Goal: Task Accomplishment & Management: Manage account settings

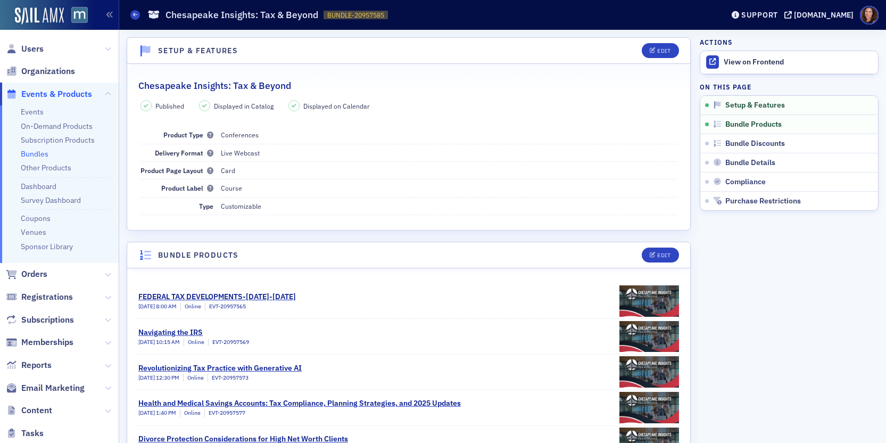
scroll to position [2, 0]
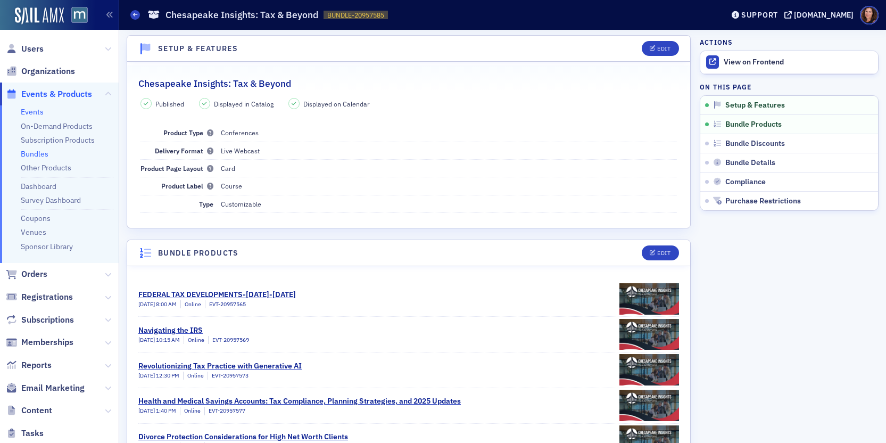
click at [37, 113] on link "Events" at bounding box center [32, 112] width 23 height 10
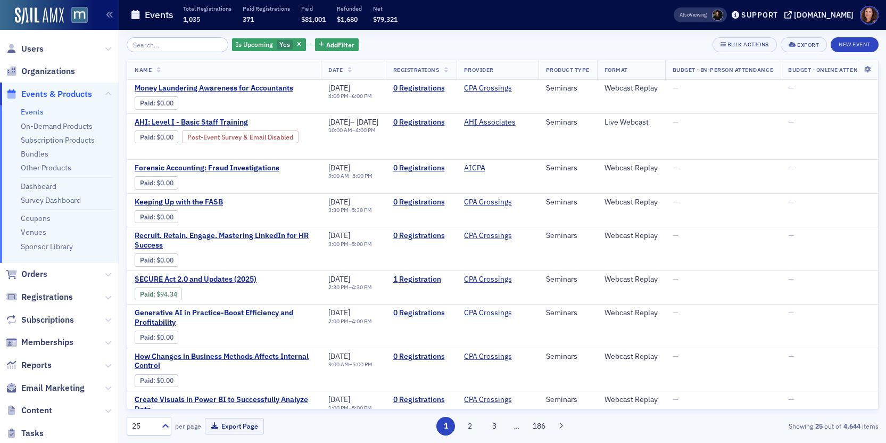
click at [30, 115] on link "Events" at bounding box center [32, 112] width 23 height 10
click at [52, 71] on span "Organizations" at bounding box center [48, 71] width 54 height 12
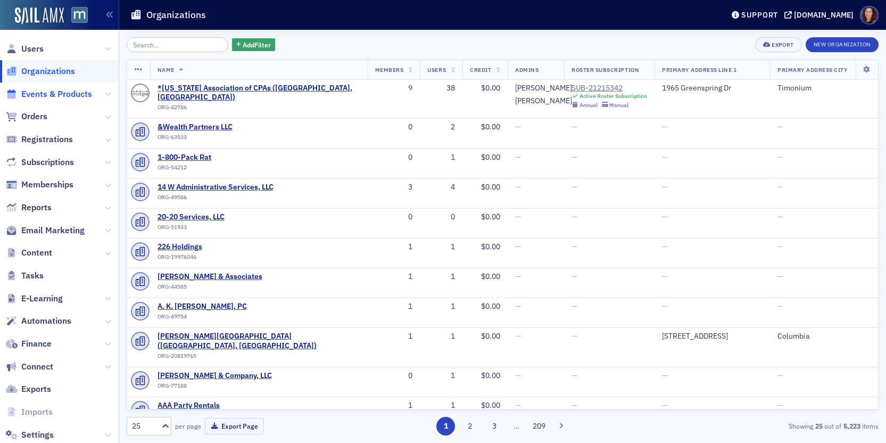
click at [48, 94] on span "Events & Products" at bounding box center [56, 94] width 71 height 12
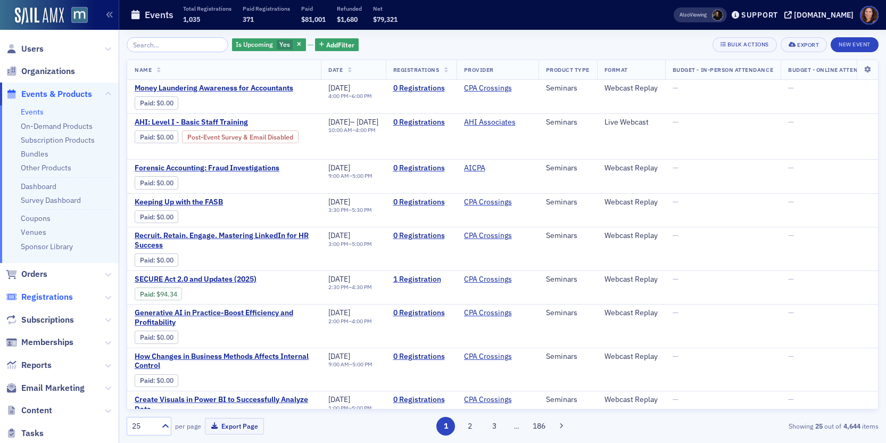
click at [47, 297] on span "Registrations" at bounding box center [47, 297] width 52 height 12
